Goal: Check status: Check status

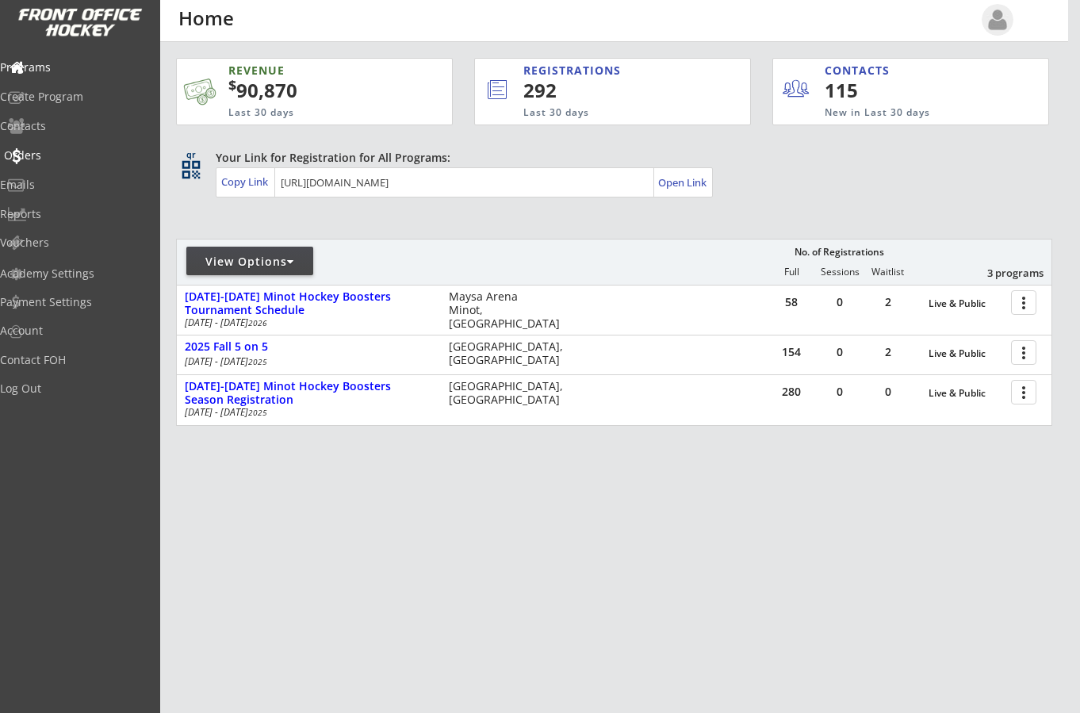
click at [55, 153] on div "Orders" at bounding box center [75, 155] width 143 height 11
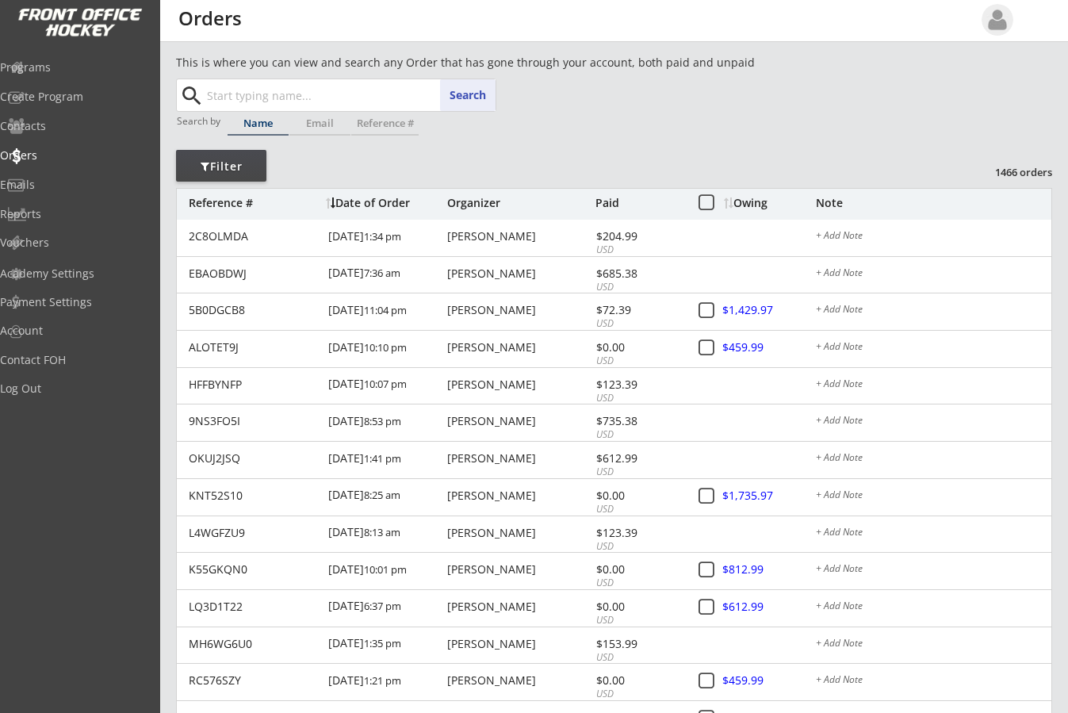
click at [289, 93] on input "text" at bounding box center [350, 95] width 292 height 32
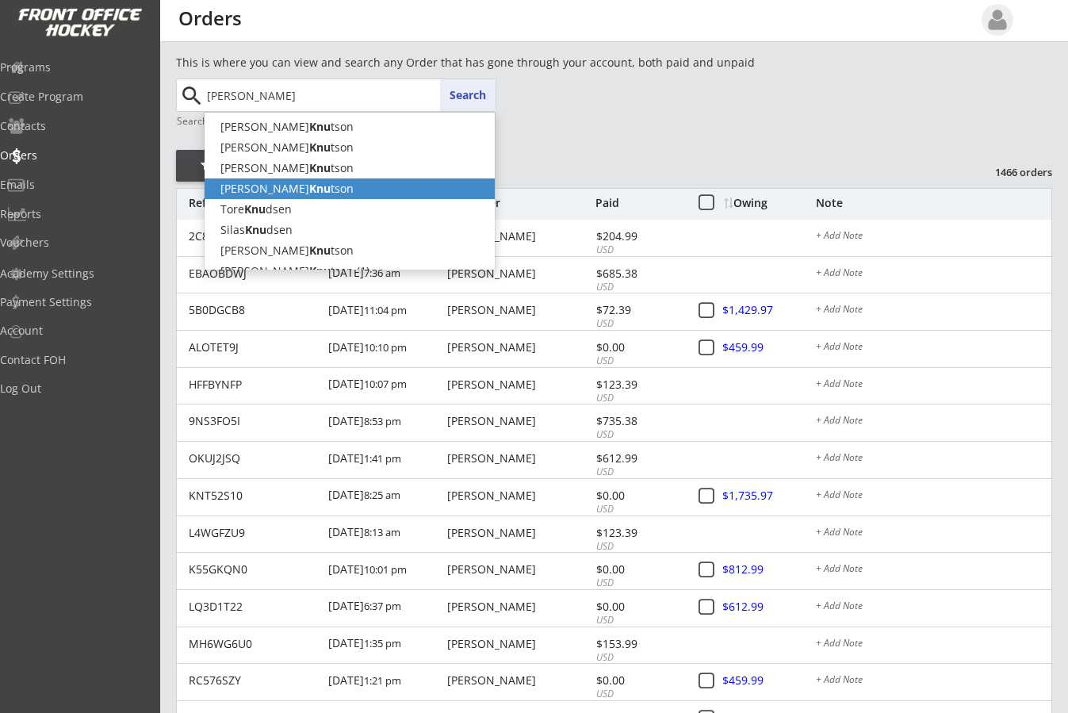
type input "[PERSON_NAME]"
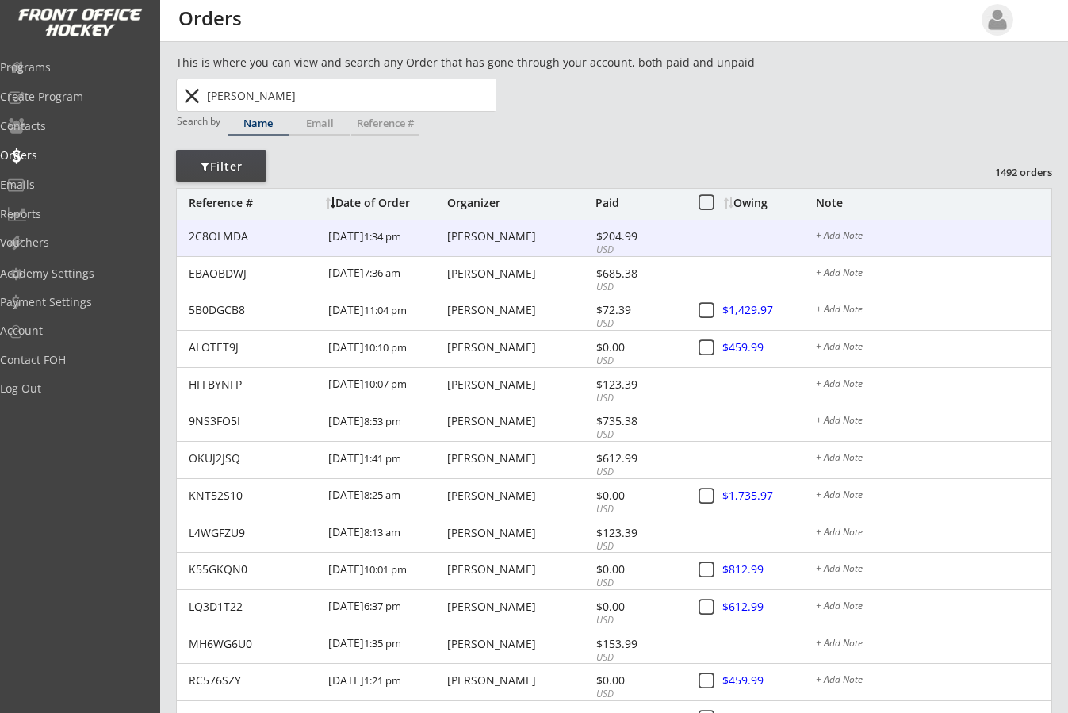
click at [468, 234] on div "[PERSON_NAME]" at bounding box center [519, 236] width 144 height 11
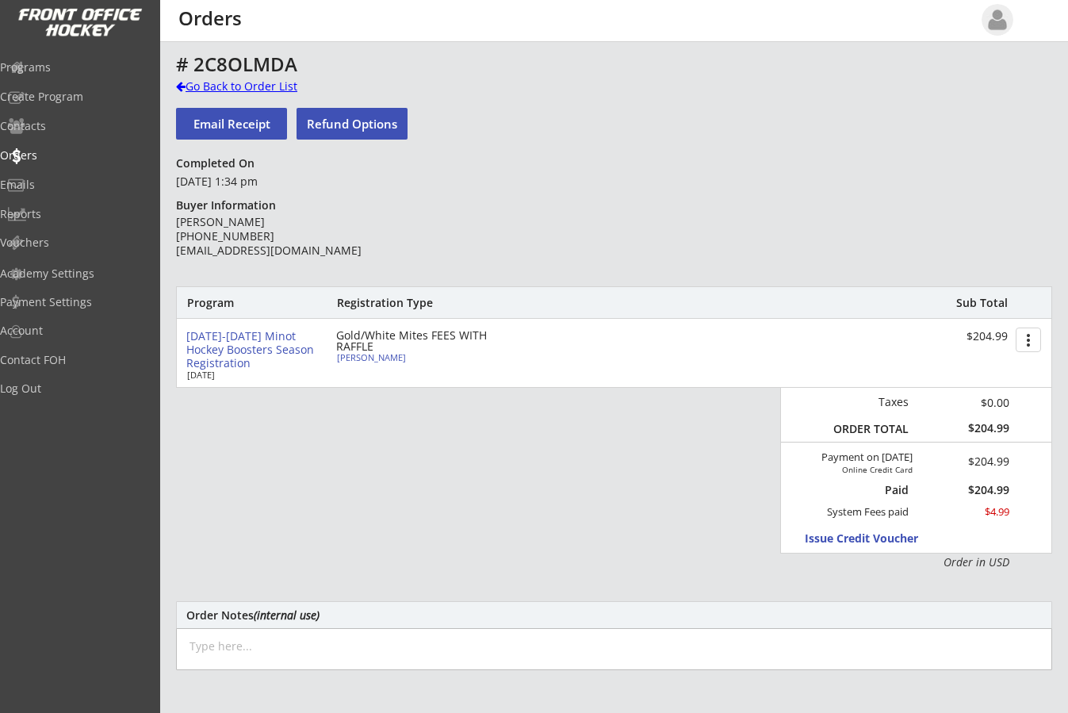
click at [183, 82] on div at bounding box center [181, 86] width 10 height 11
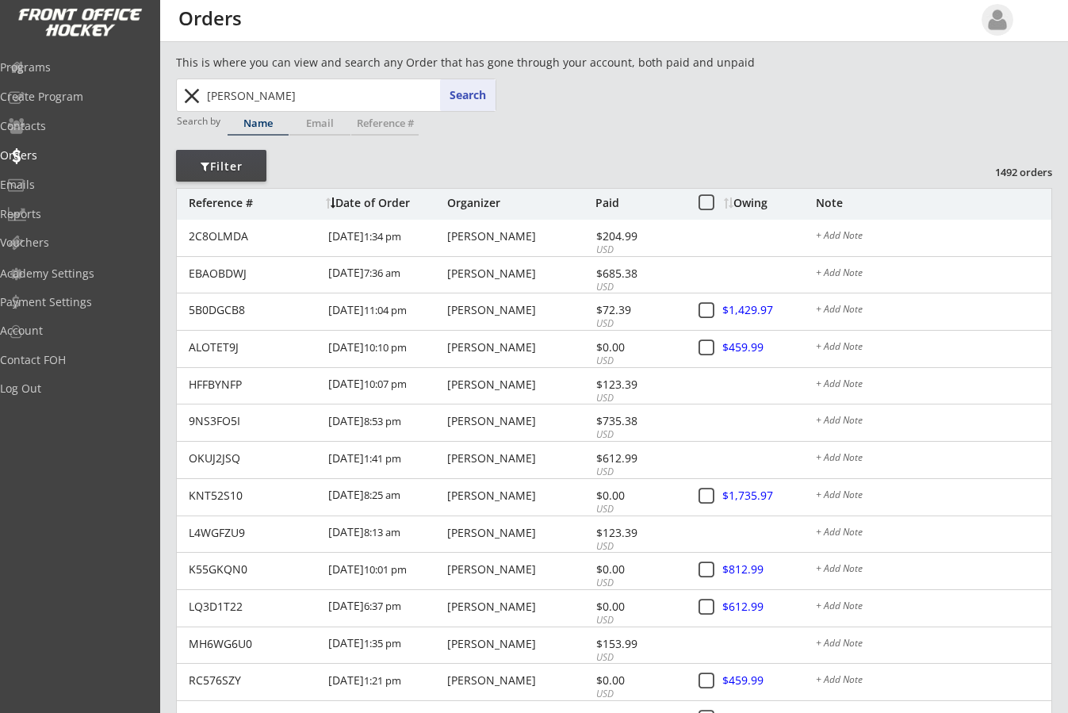
drag, startPoint x: 316, startPoint y: 98, endPoint x: 102, endPoint y: 80, distance: 214.9
click at [102, 81] on body "REVENUE $ 90,870 Last 30 days REGISTRATIONS 292 Last 30 days CONTACTS 115 New i…" at bounding box center [534, 356] width 1068 height 713
click at [740, 202] on div "Owing" at bounding box center [769, 202] width 91 height 11
click at [751, 202] on div "Owing" at bounding box center [769, 202] width 91 height 11
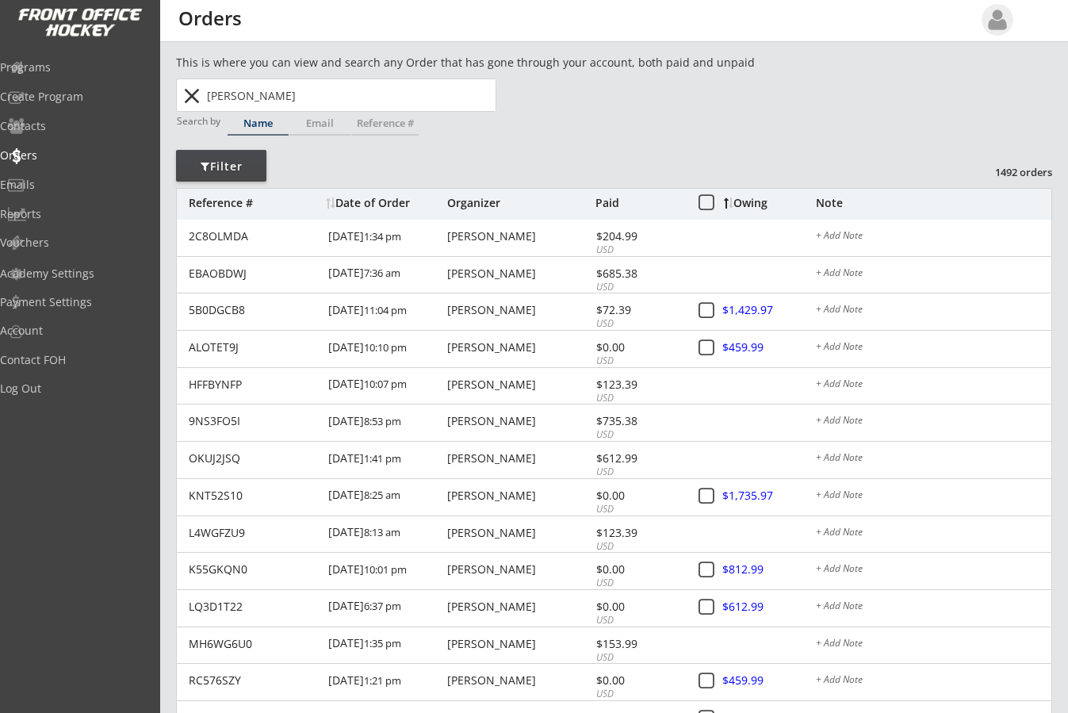
click at [182, 95] on button "close" at bounding box center [191, 95] width 26 height 25
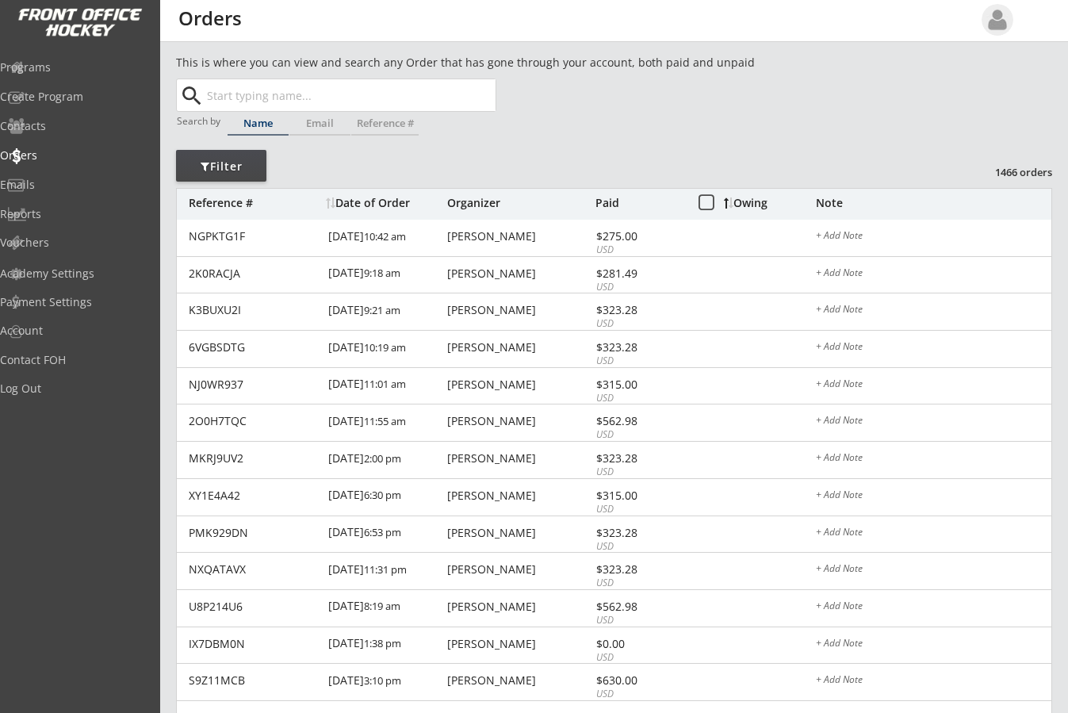
click at [742, 205] on div "Owing" at bounding box center [769, 202] width 91 height 11
